Goal: Task Accomplishment & Management: Book appointment/travel/reservation

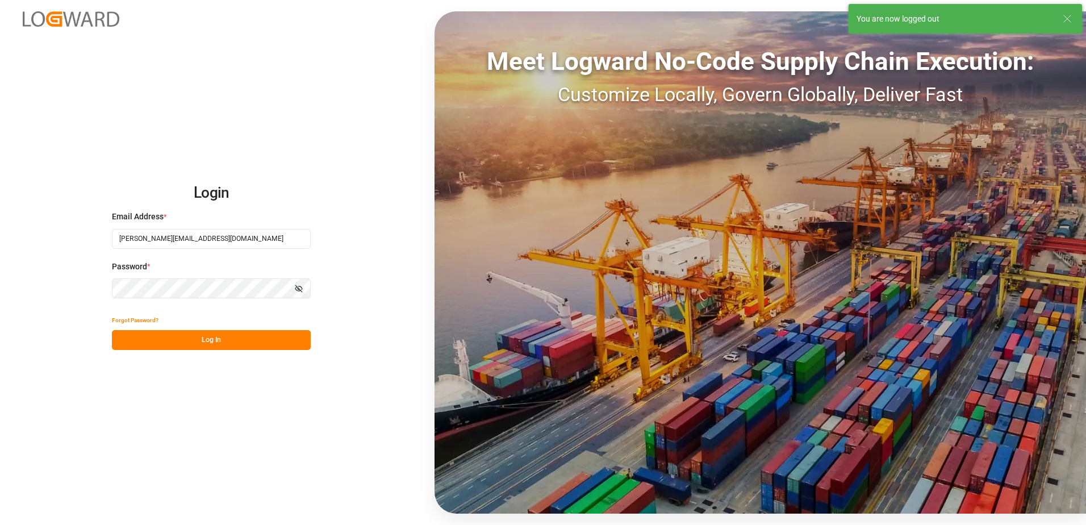
click at [254, 347] on button "Log In" at bounding box center [211, 340] width 199 height 20
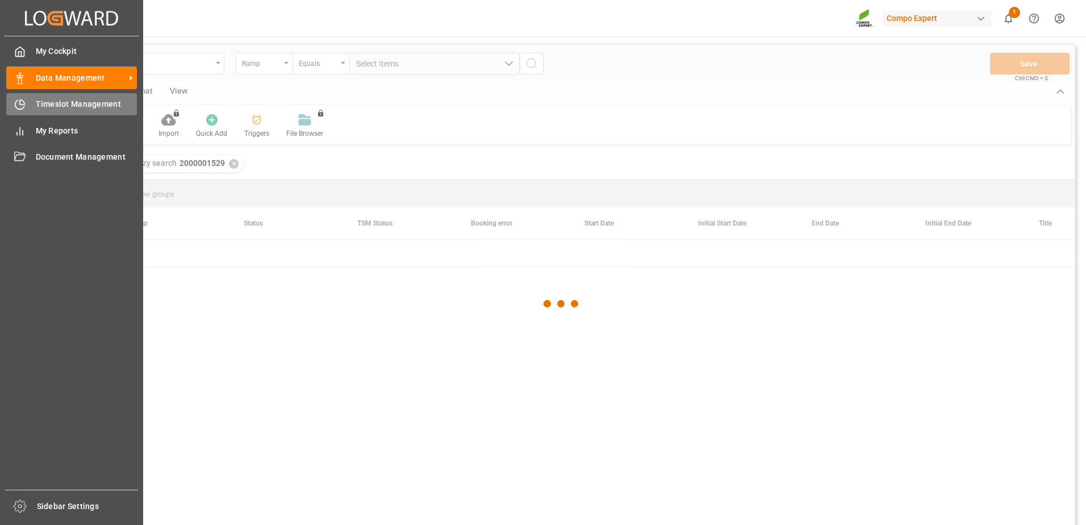
click at [49, 103] on span "Timeslot Management" at bounding box center [87, 104] width 102 height 12
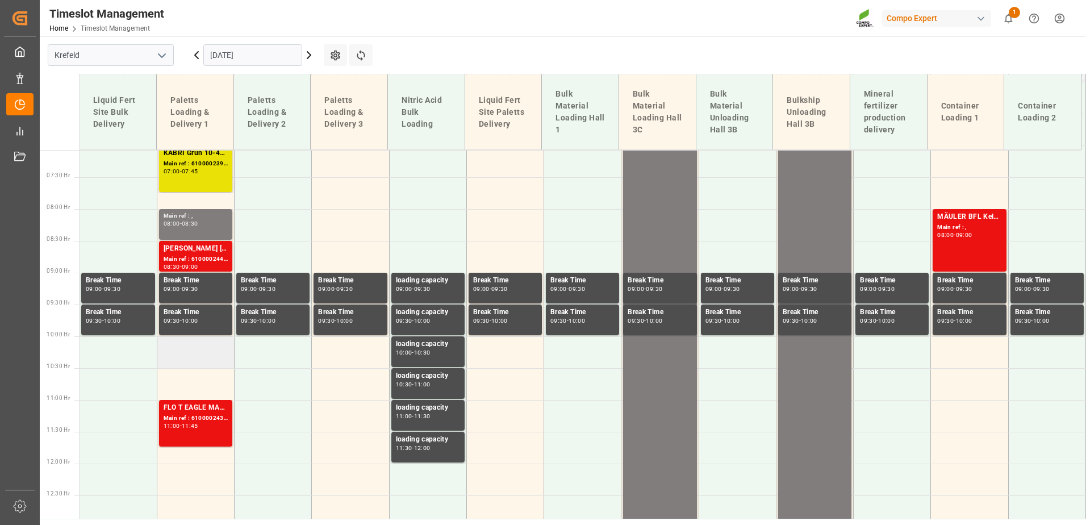
scroll to position [310, 0]
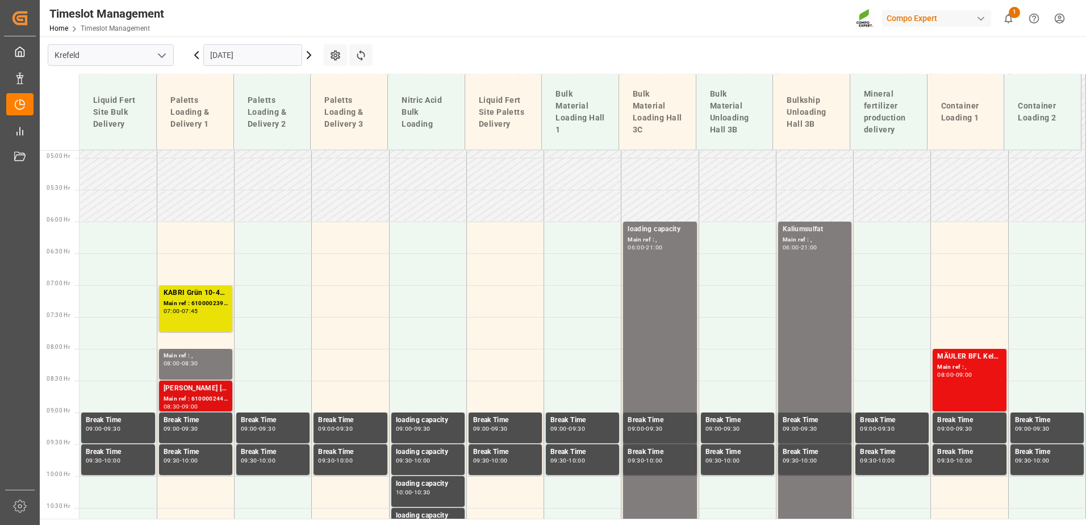
click at [199, 392] on div "[PERSON_NAME] [DATE] 25kg (x48) INT spPALBAPL 15 3x5kg (x50) DE FR ENTRFLO T BK…" at bounding box center [196, 388] width 64 height 11
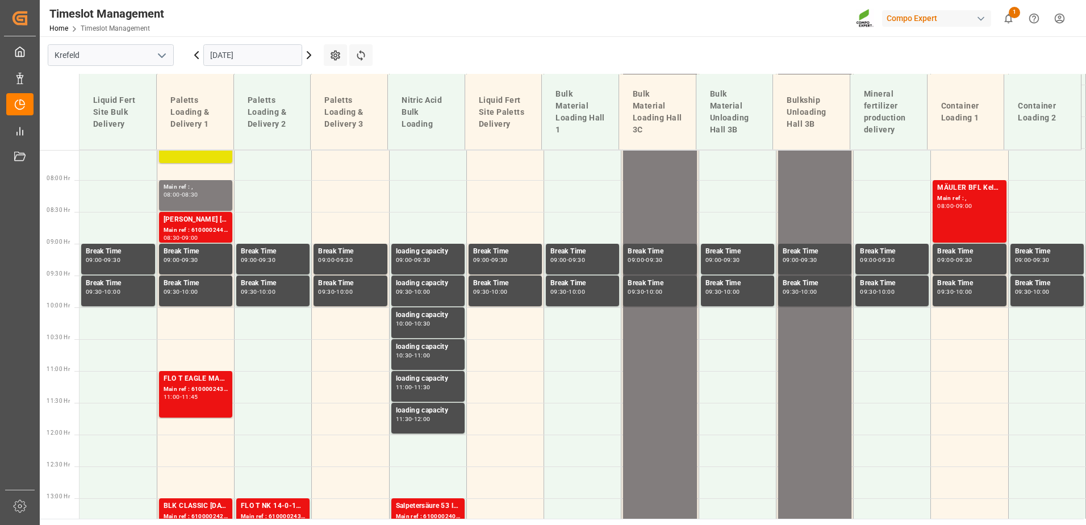
scroll to position [537, 0]
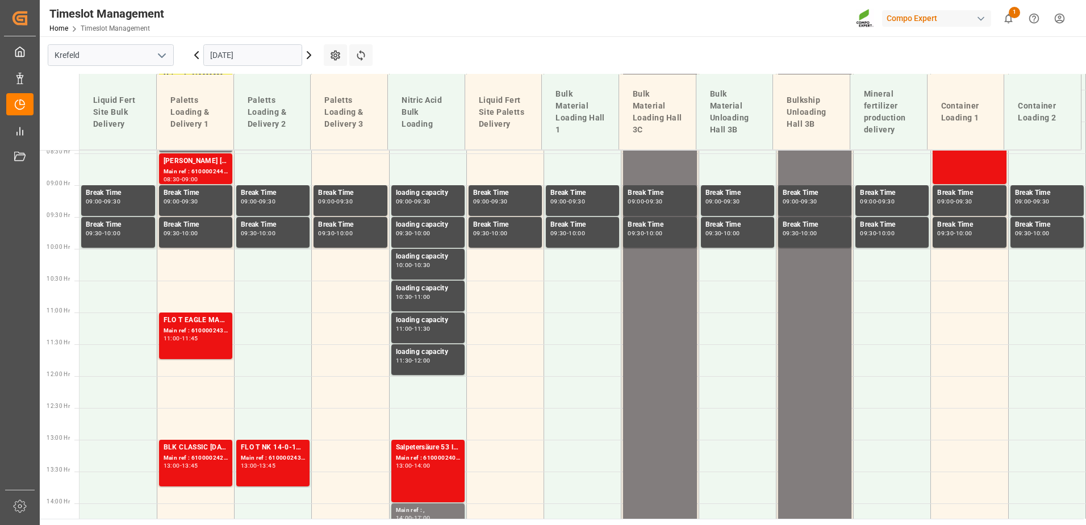
click at [234, 54] on input "[DATE]" at bounding box center [252, 55] width 99 height 22
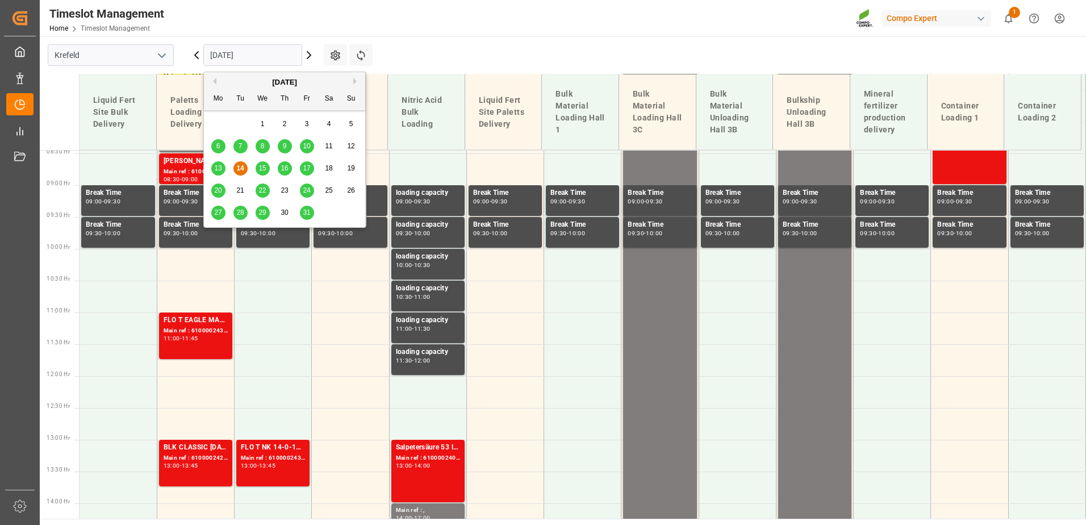
click at [355, 80] on button "Next Month" at bounding box center [356, 81] width 7 height 7
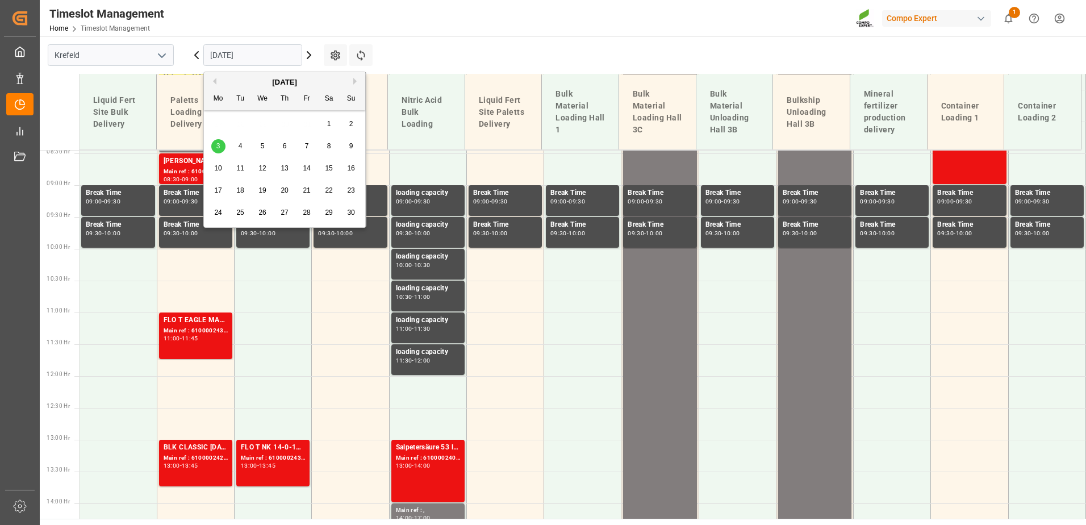
click at [303, 166] on span "14" at bounding box center [306, 168] width 7 height 8
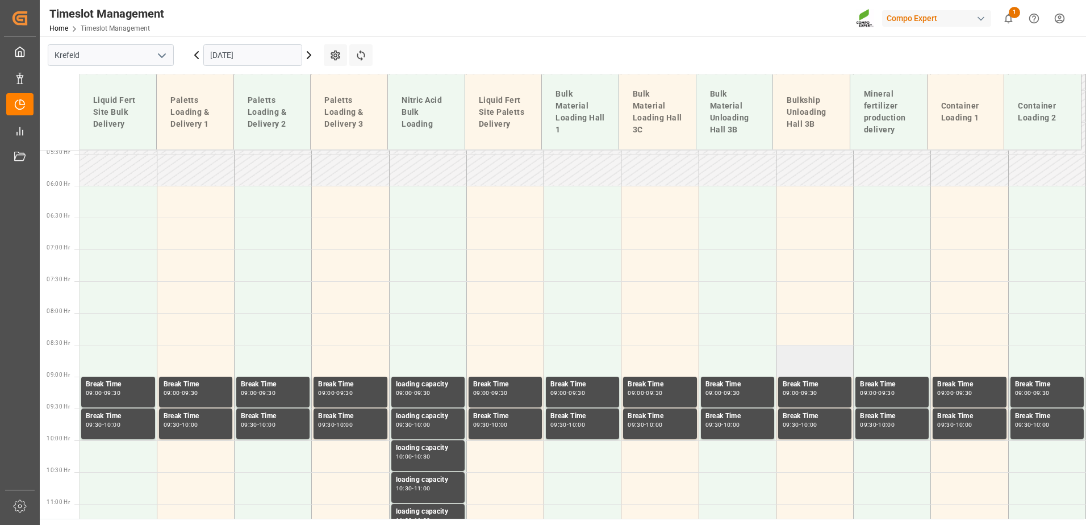
scroll to position [196, 0]
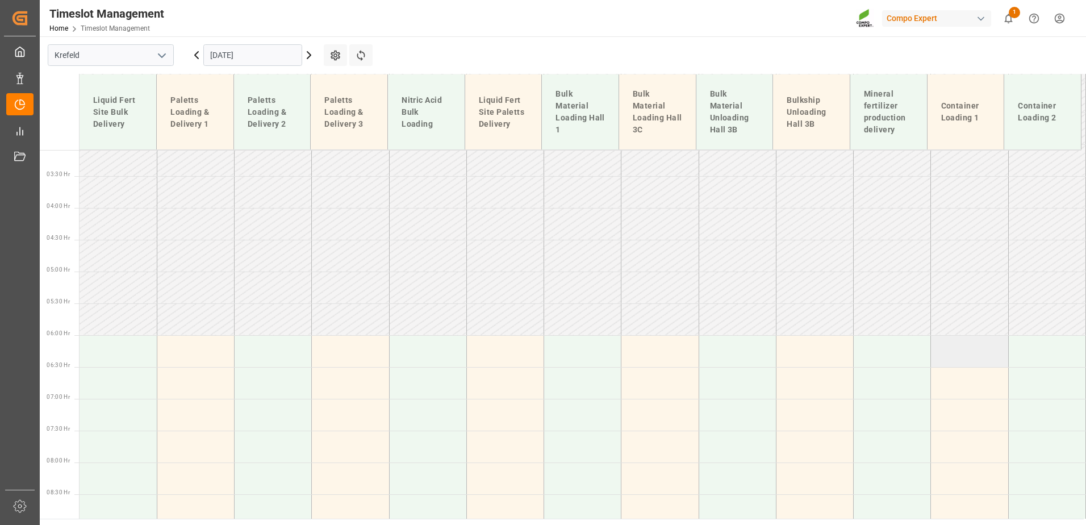
click at [941, 343] on td at bounding box center [969, 351] width 77 height 32
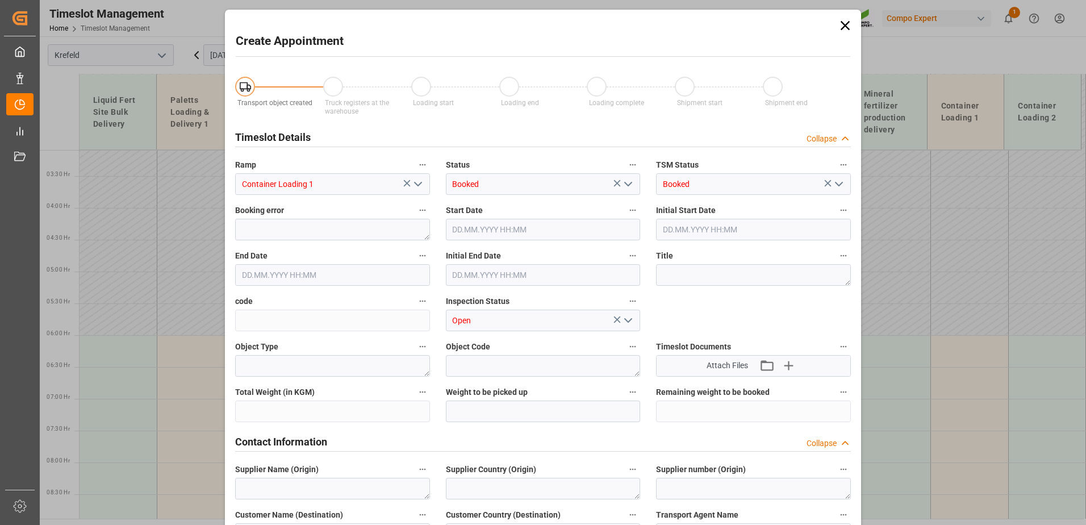
type input "[DATE] 06:00"
type input "[DATE] 06:30"
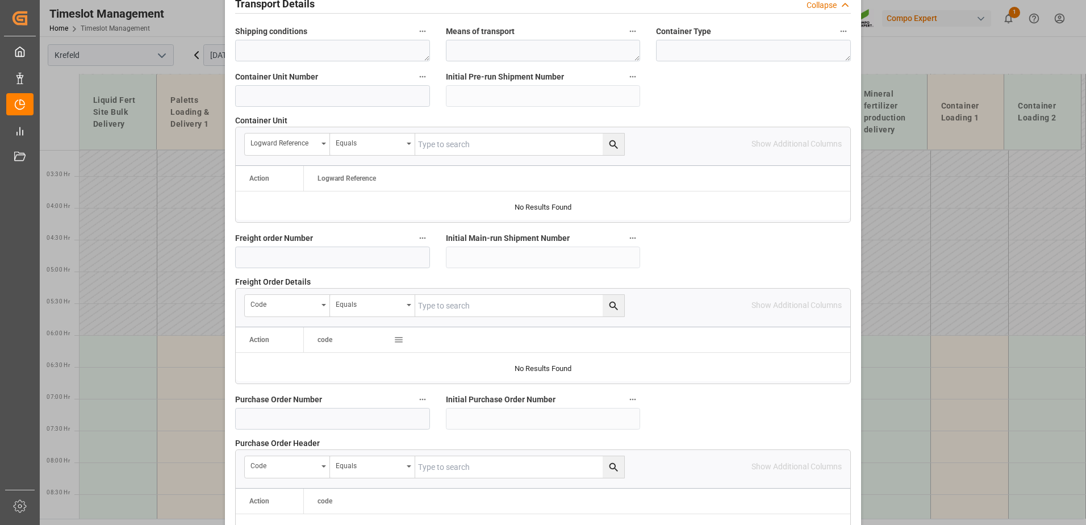
scroll to position [881, 0]
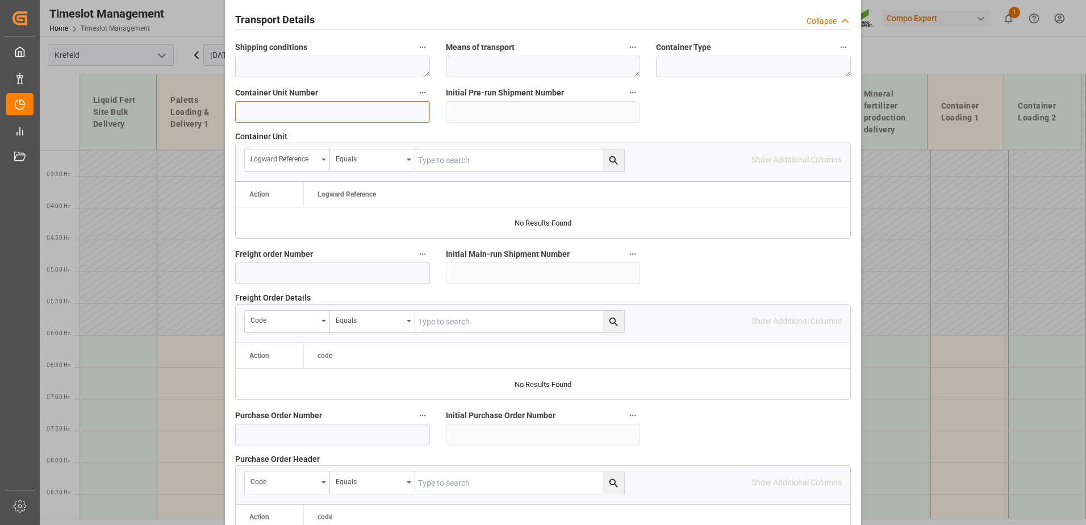
click at [300, 119] on input at bounding box center [332, 112] width 195 height 22
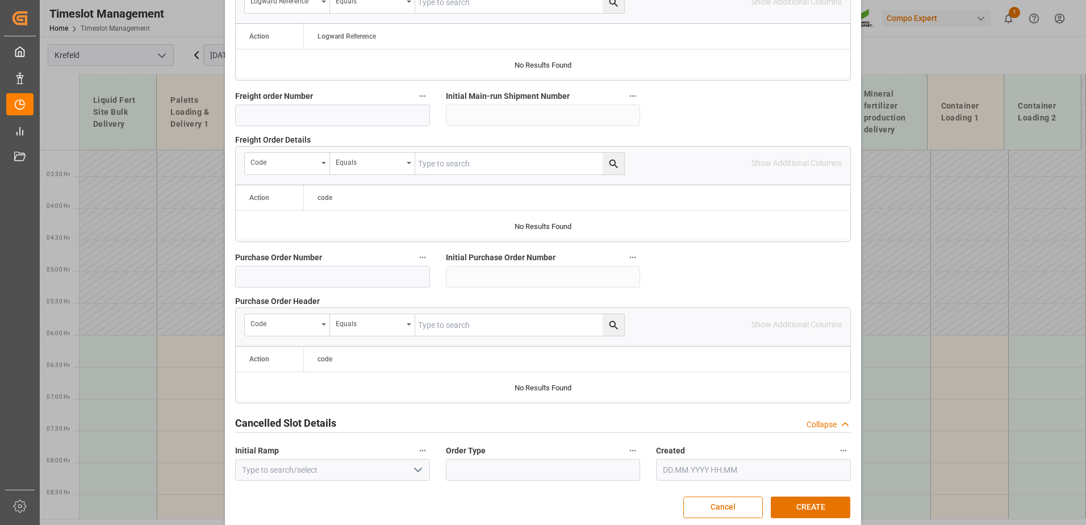
scroll to position [1051, 0]
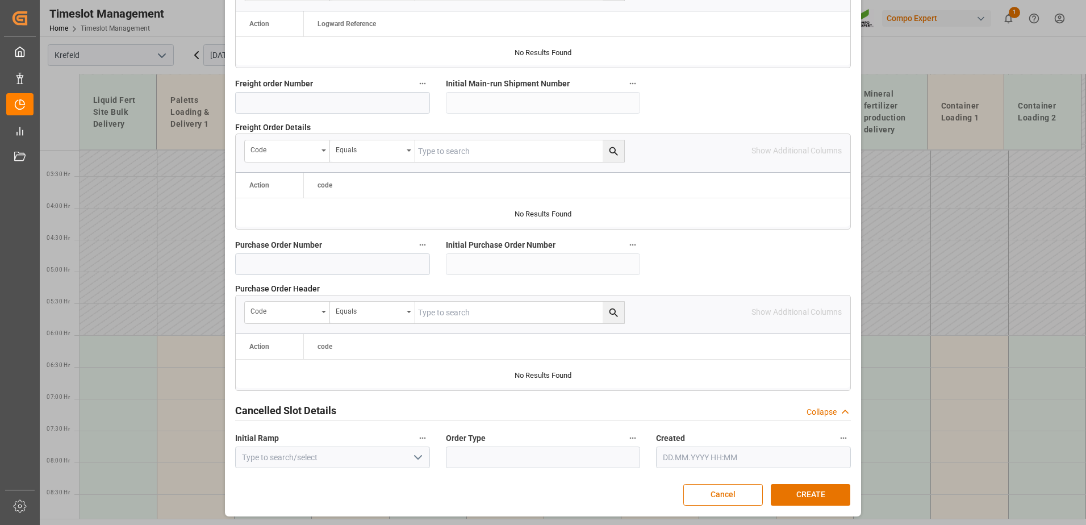
type input "4500001031"
click at [827, 496] on button "CREATE" at bounding box center [809, 495] width 79 height 22
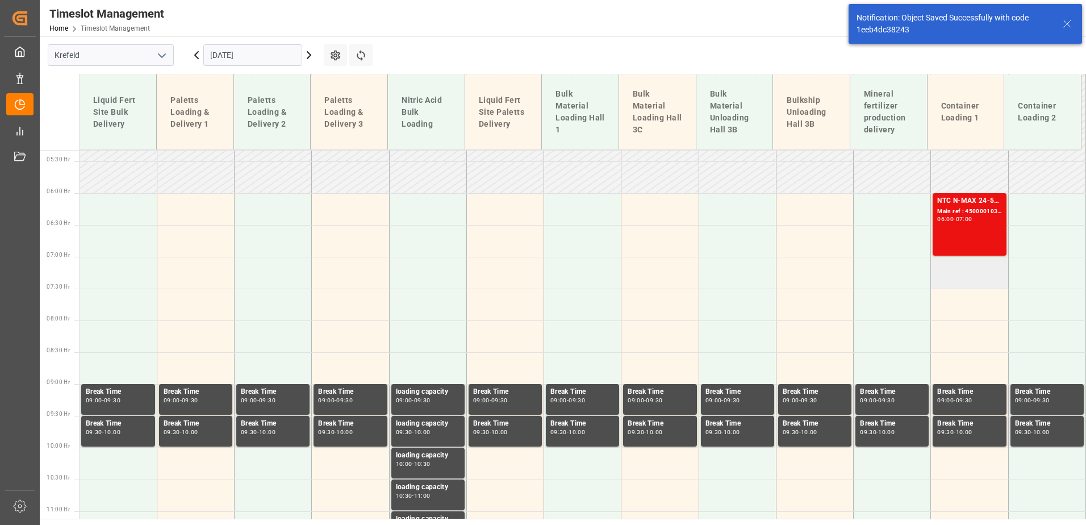
scroll to position [346, 0]
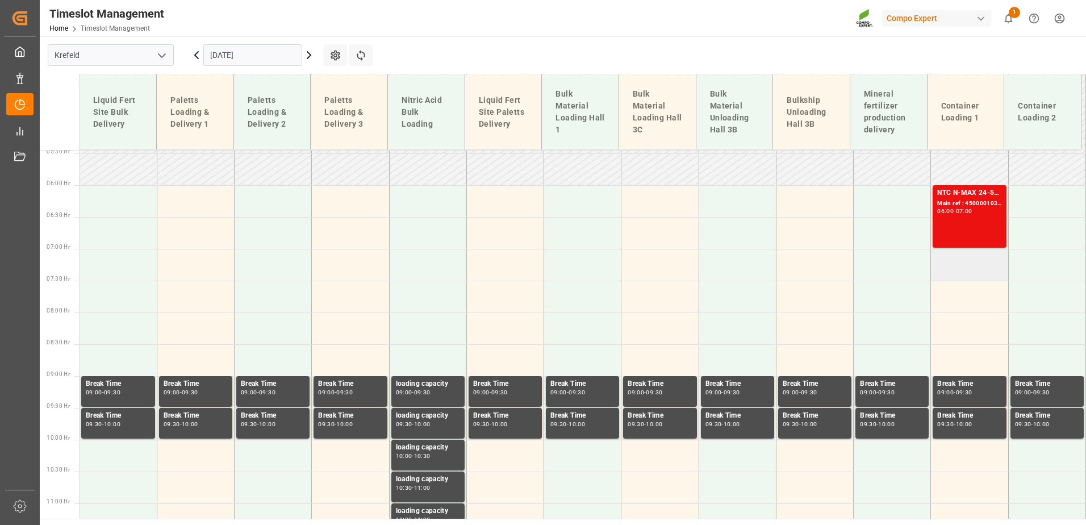
click at [958, 261] on td at bounding box center [969, 265] width 77 height 32
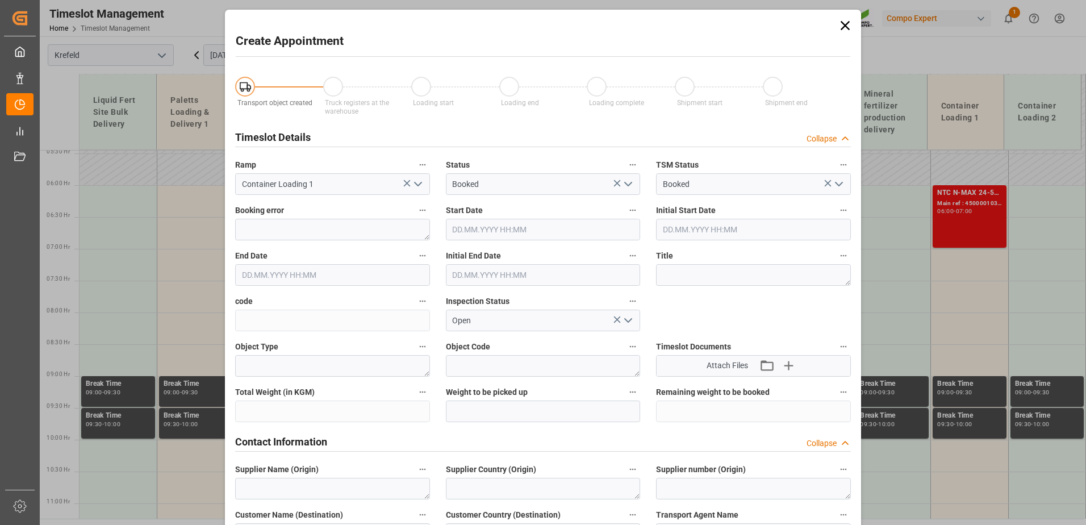
type input "[DATE] 07:00"
type input "[DATE] 07:30"
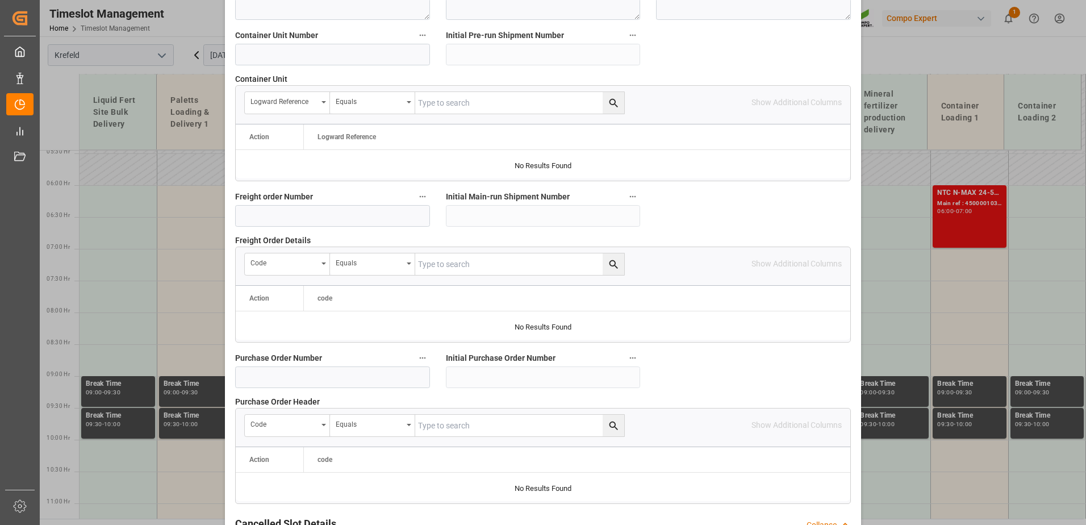
scroll to position [937, 0]
click at [311, 54] on input at bounding box center [332, 55] width 195 height 22
paste input "4500001031"
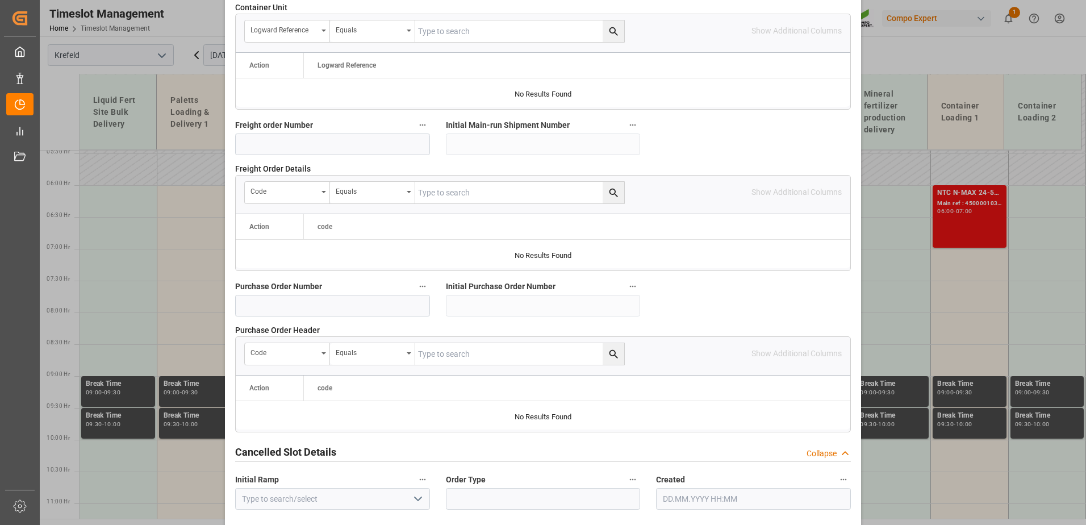
scroll to position [1051, 0]
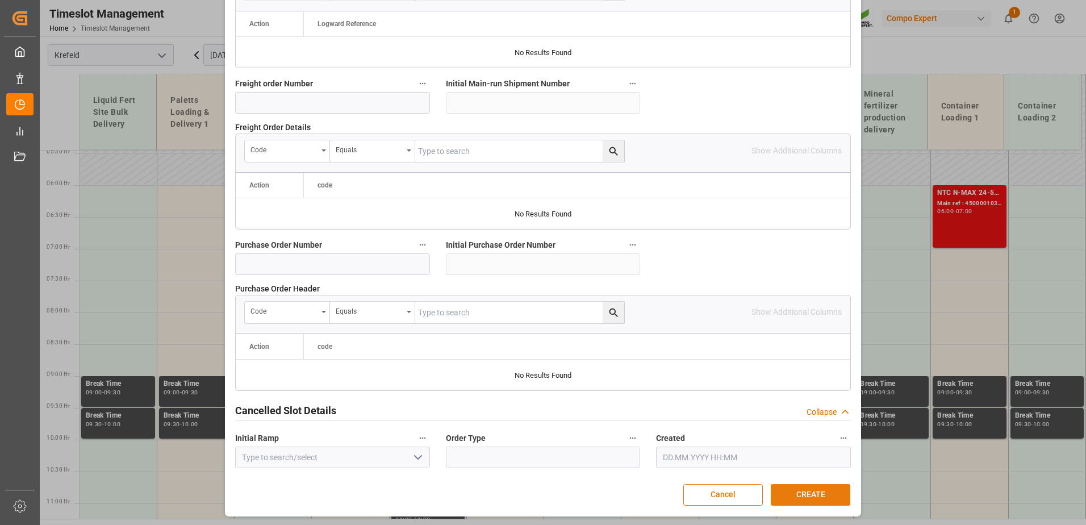
type input "4500001032"
click at [816, 493] on button "CREATE" at bounding box center [809, 495] width 79 height 22
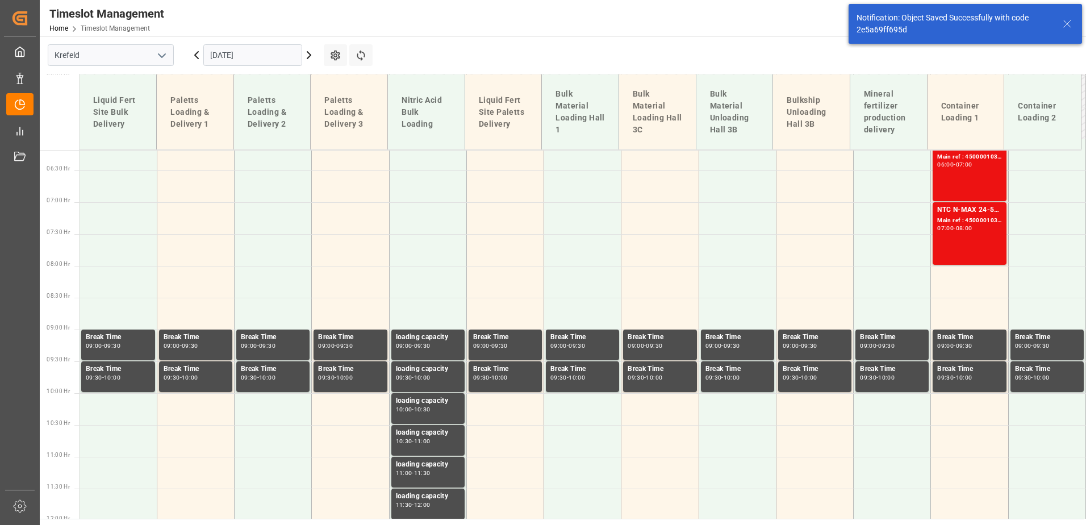
scroll to position [410, 0]
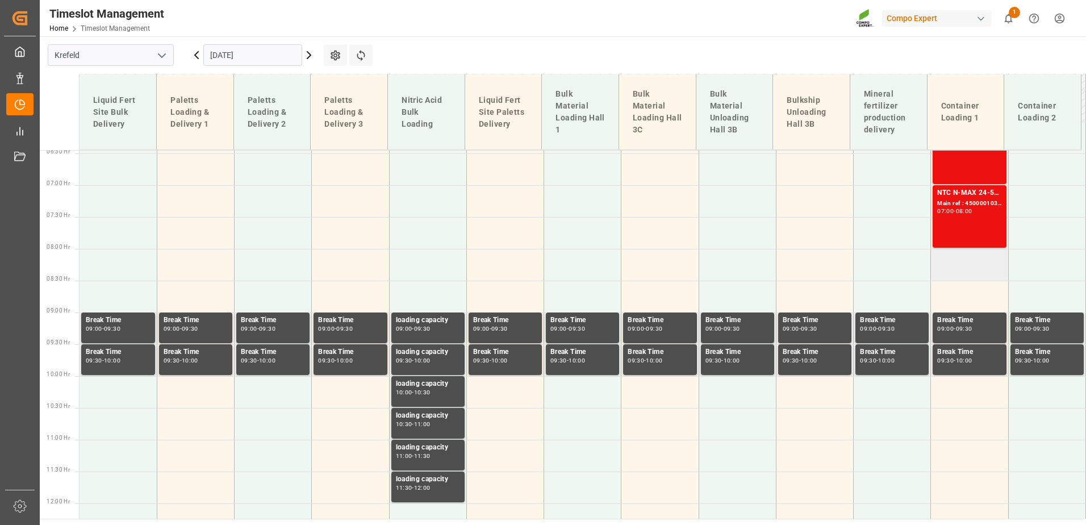
click at [978, 265] on td at bounding box center [969, 265] width 77 height 32
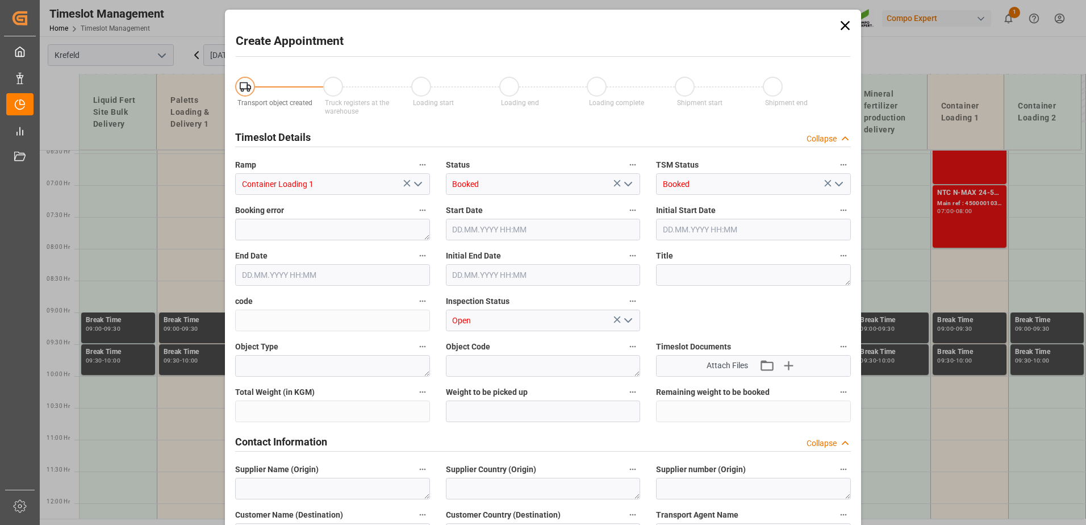
type input "[DATE] 08:00"
type input "[DATE] 08:30"
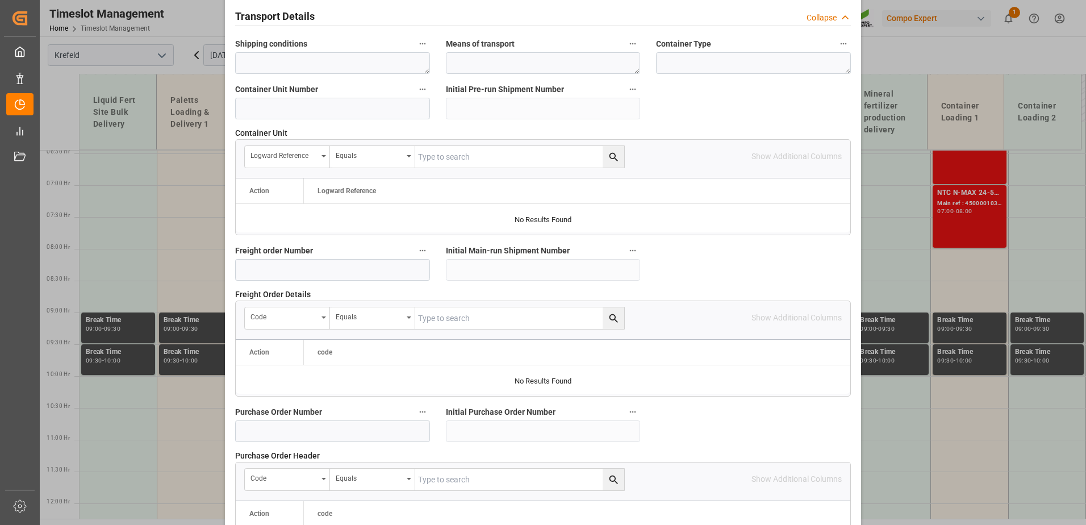
scroll to position [881, 0]
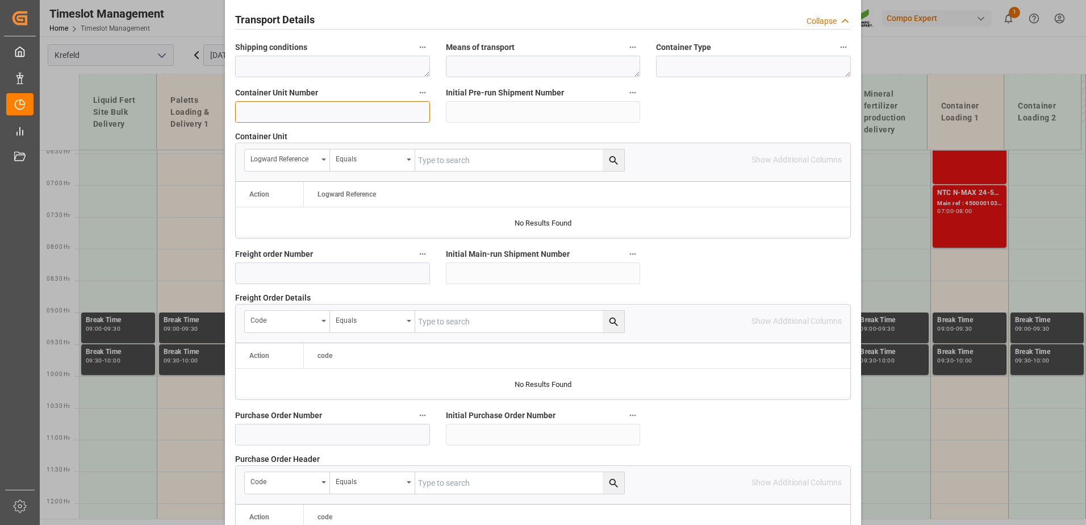
click at [355, 108] on input at bounding box center [332, 112] width 195 height 22
paste input "4500001031"
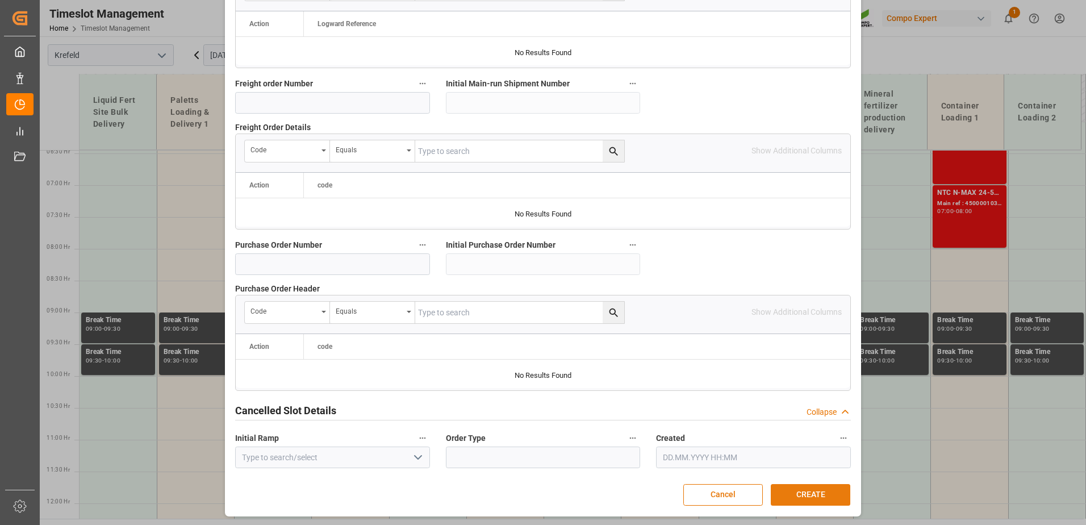
type input "4500001033"
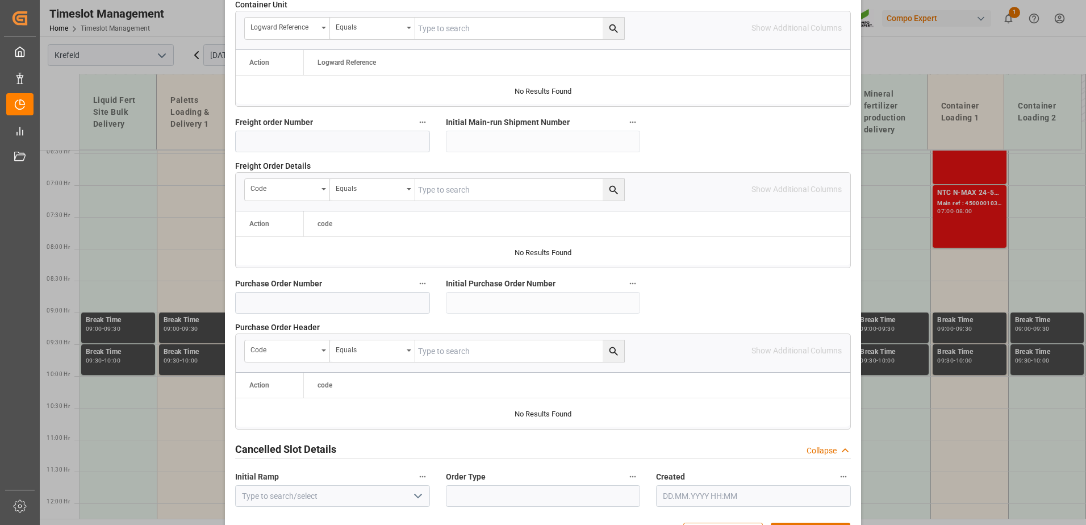
scroll to position [1051, 0]
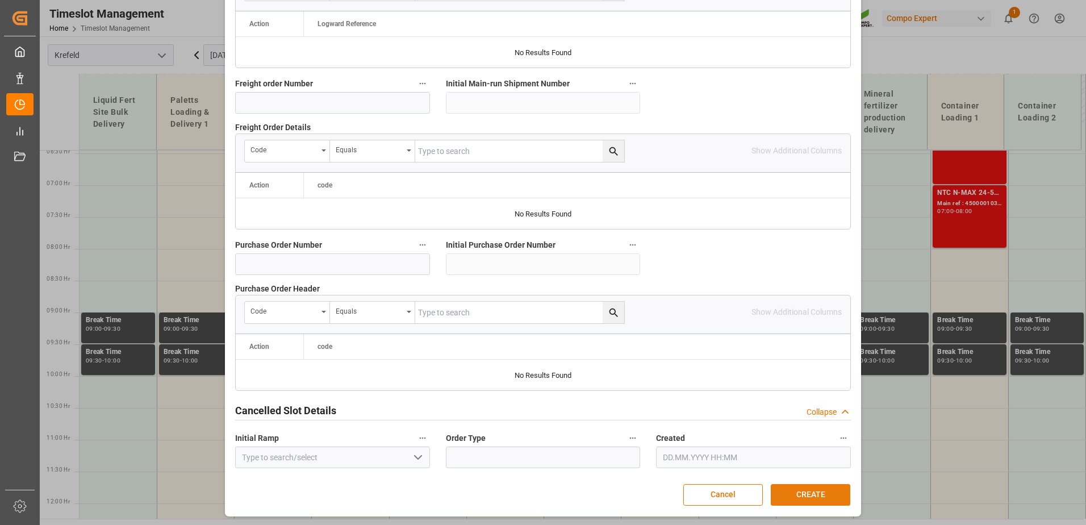
click at [803, 491] on button "CREATE" at bounding box center [809, 495] width 79 height 22
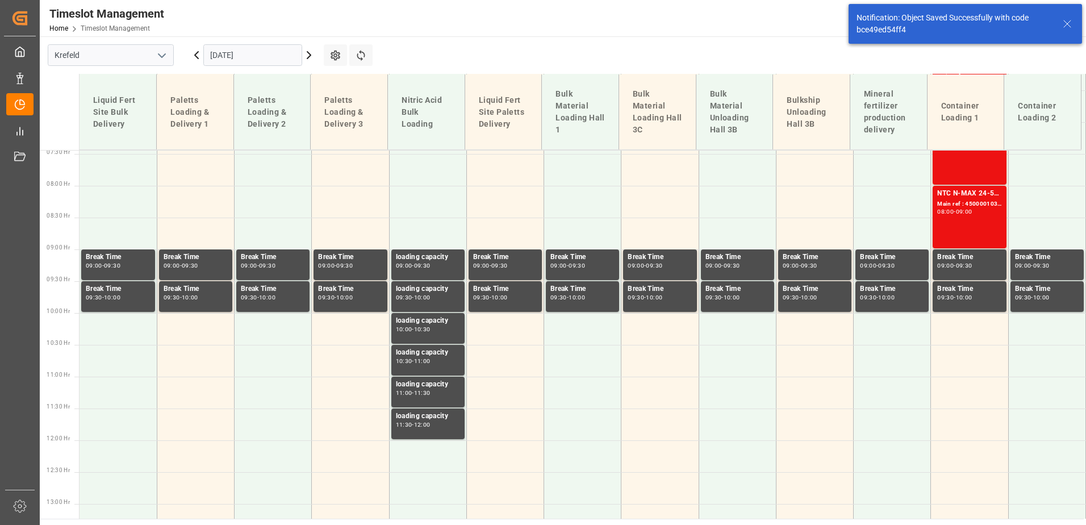
scroll to position [474, 0]
